Goal: Information Seeking & Learning: Learn about a topic

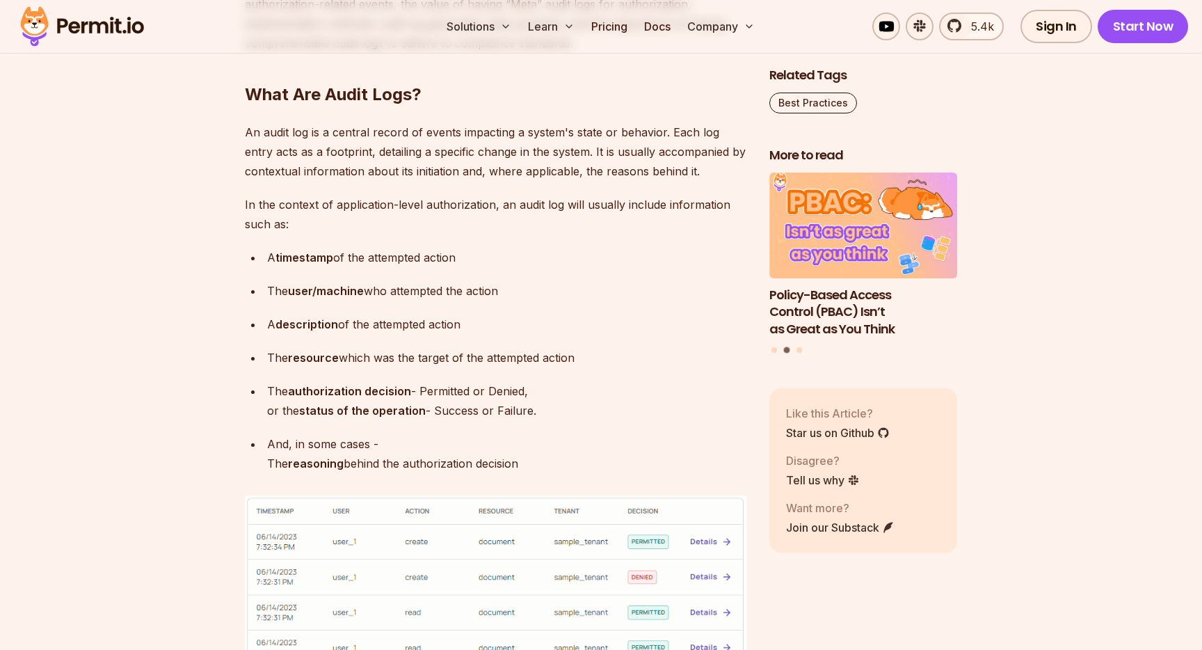
scroll to position [922, 0]
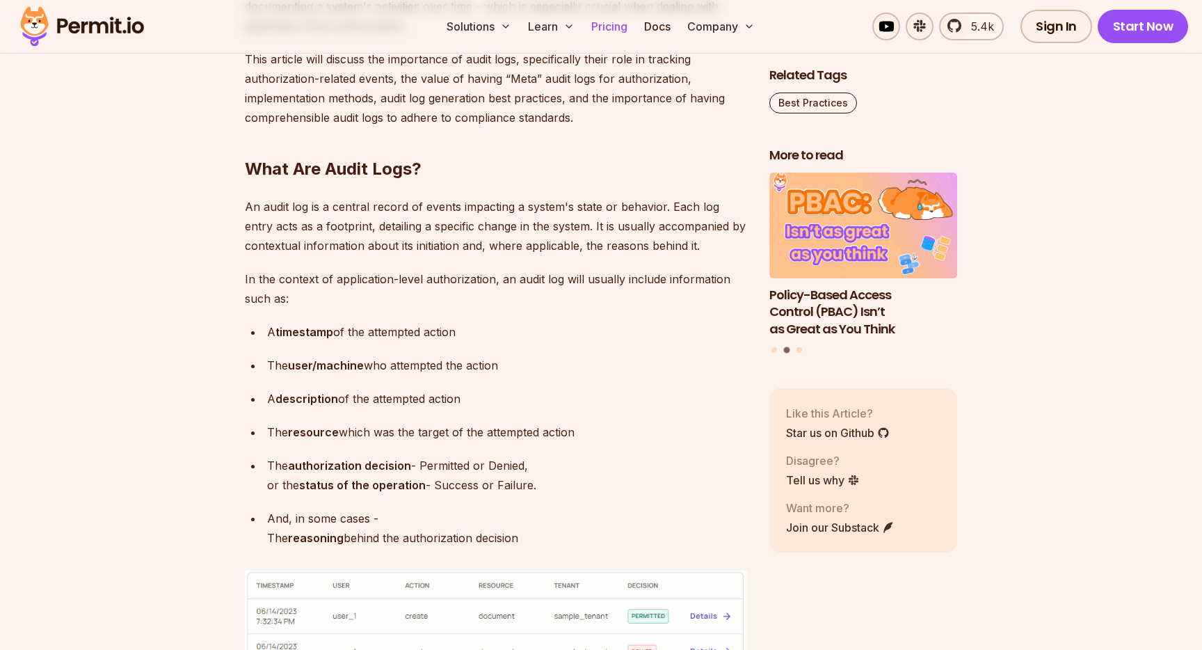
click at [613, 26] on link "Pricing" at bounding box center [609, 27] width 47 height 28
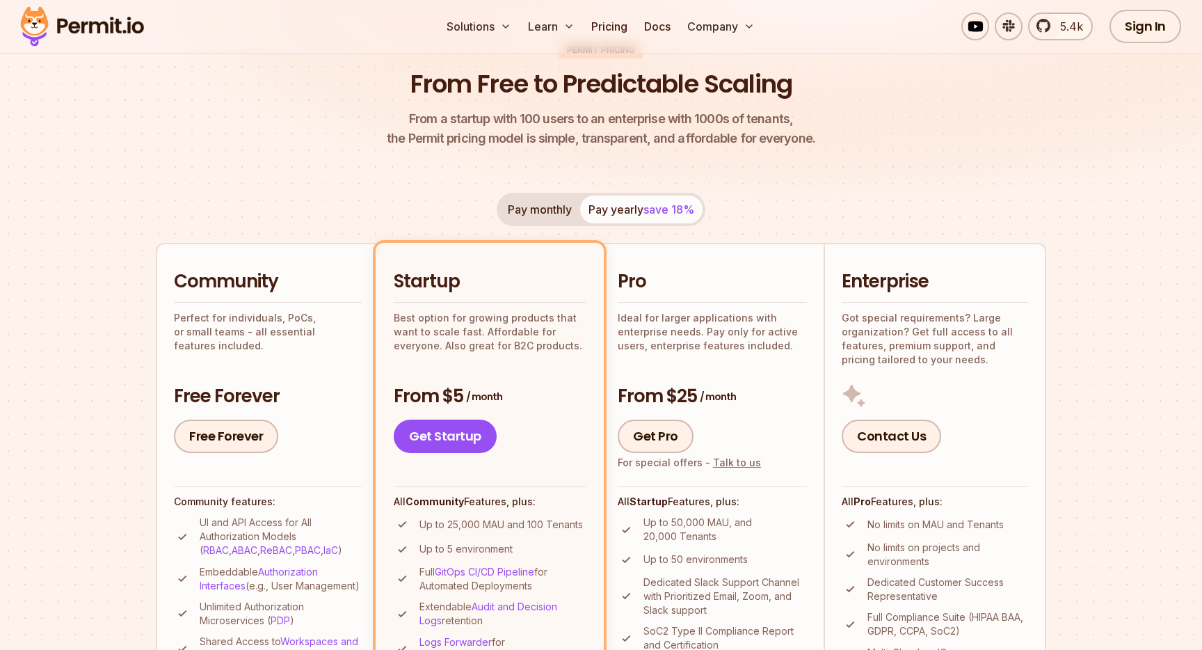
scroll to position [116, 0]
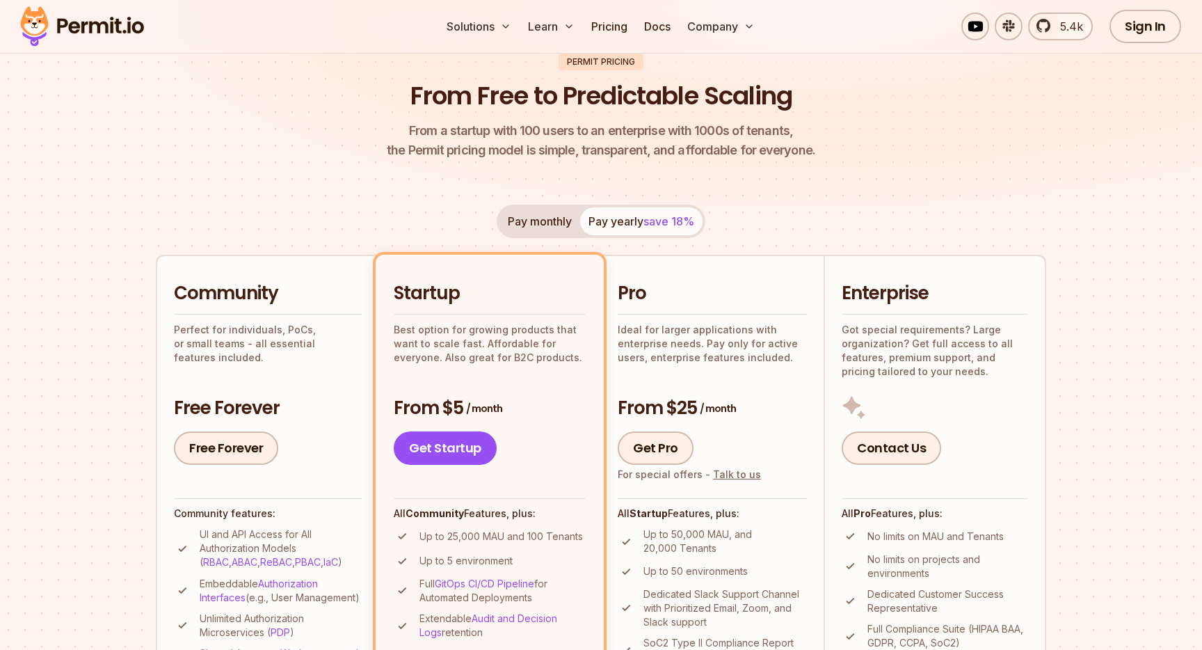
click at [881, 292] on h2 "Enterprise" at bounding box center [935, 293] width 186 height 25
click at [319, 218] on div "Pay monthly Pay yearly save 18% Community Perfect for individuals, PoCs, or sma…" at bounding box center [601, 493] width 891 height 577
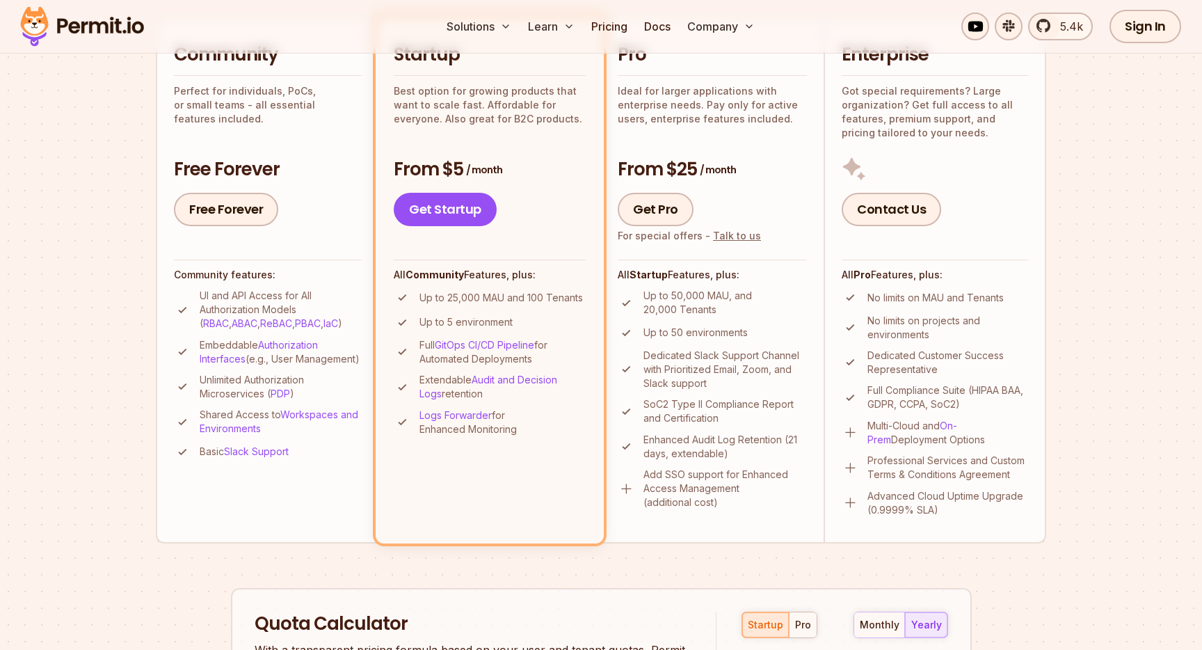
scroll to position [406, 0]
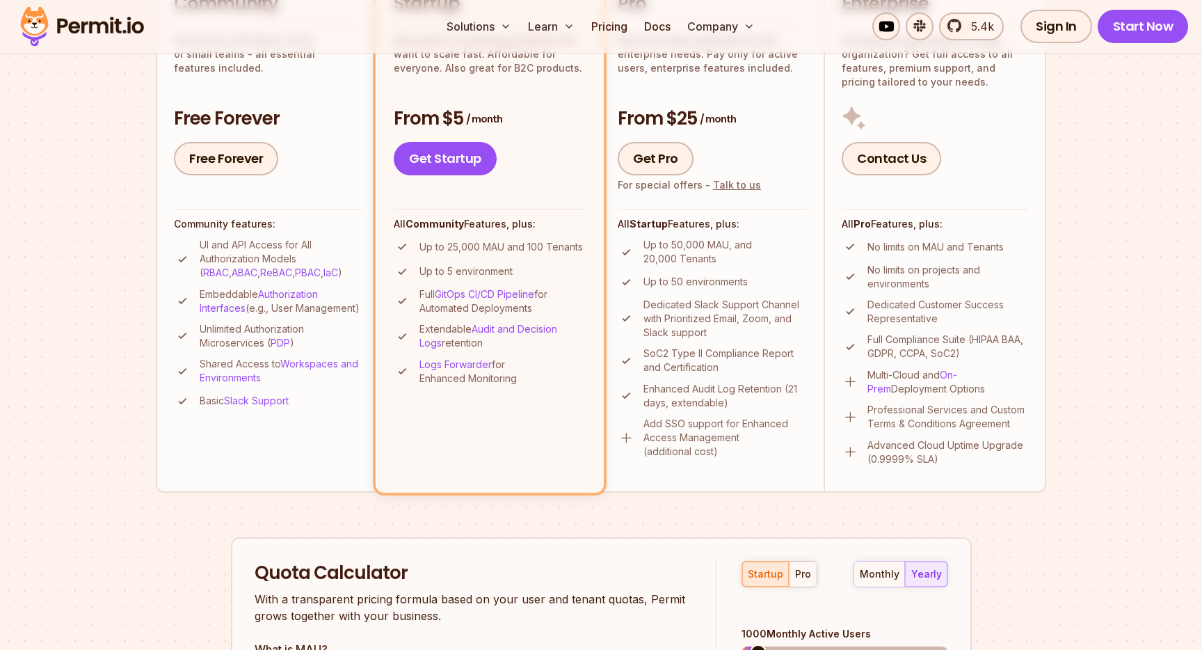
click at [109, 344] on section "Permit Pricing From Free to Predictable Scaling From a startup with 100 users t…" at bounding box center [601, 384] width 1202 height 1506
